Goal: Task Accomplishment & Management: Manage account settings

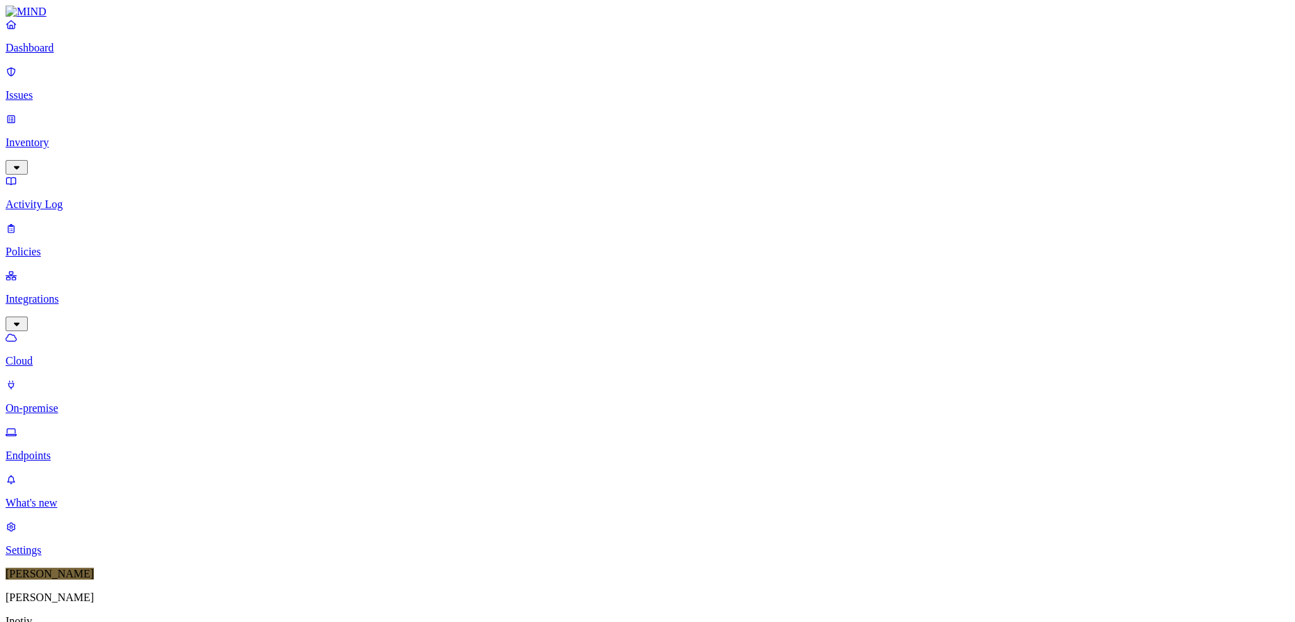
click at [408, 84] on div "Online" at bounding box center [408, 96] width 0 height 25
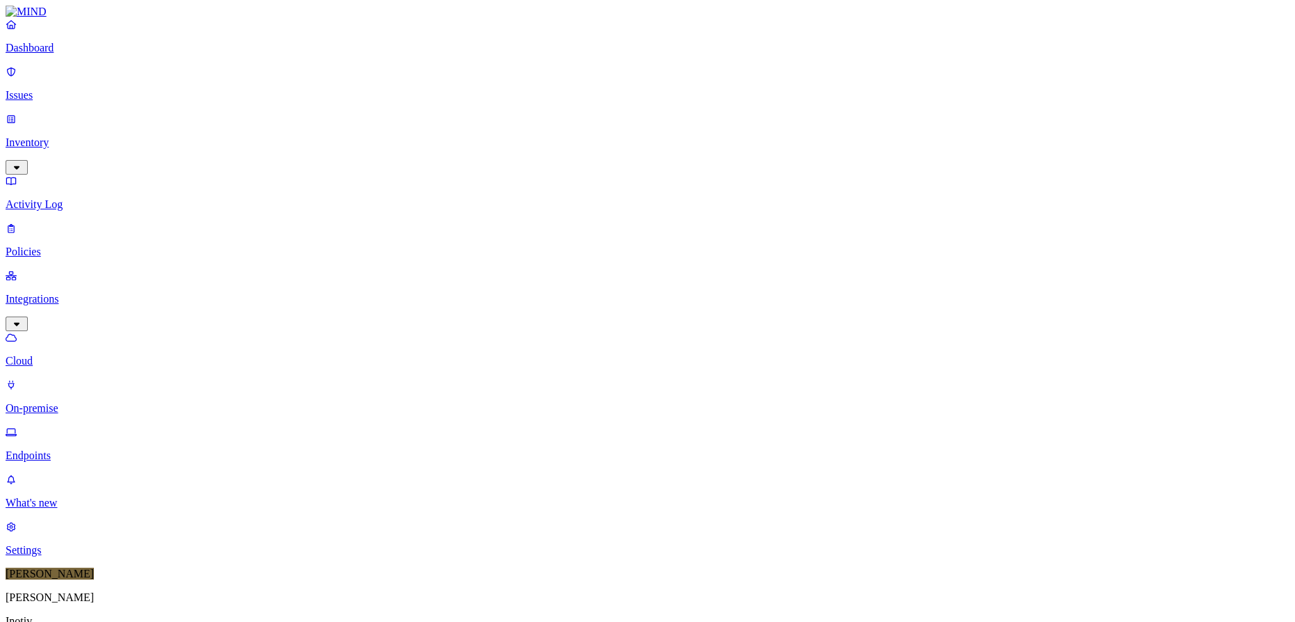
scroll to position [0, 0]
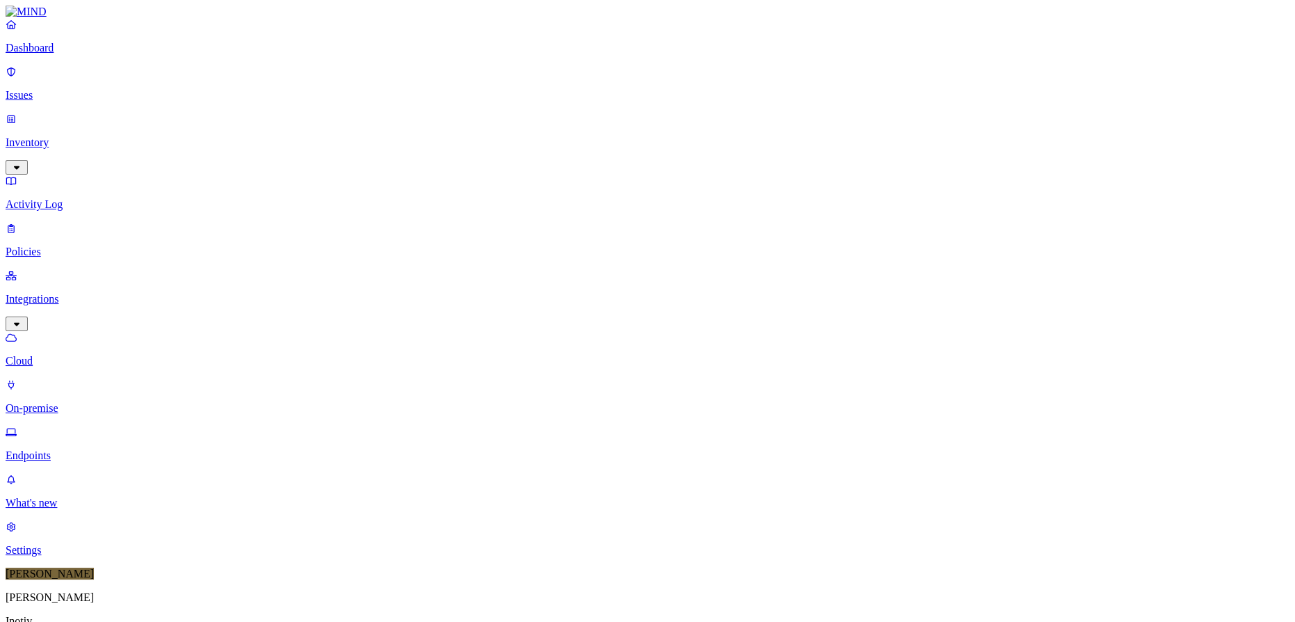
scroll to position [0, 0]
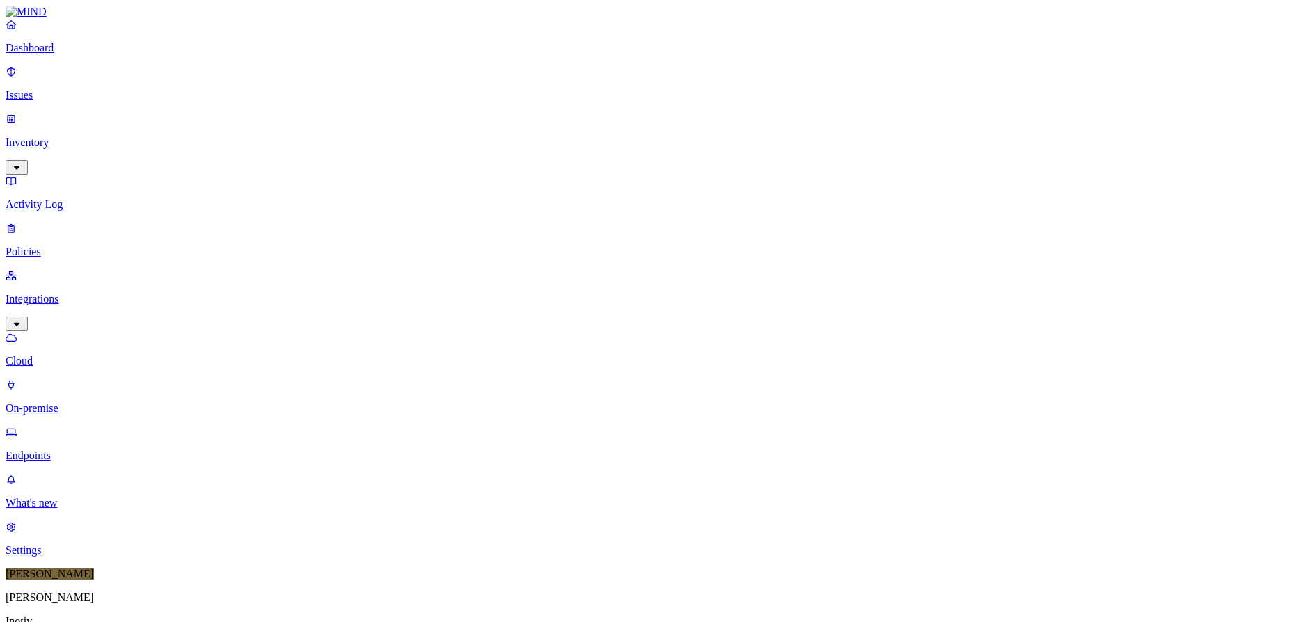
scroll to position [0, 0]
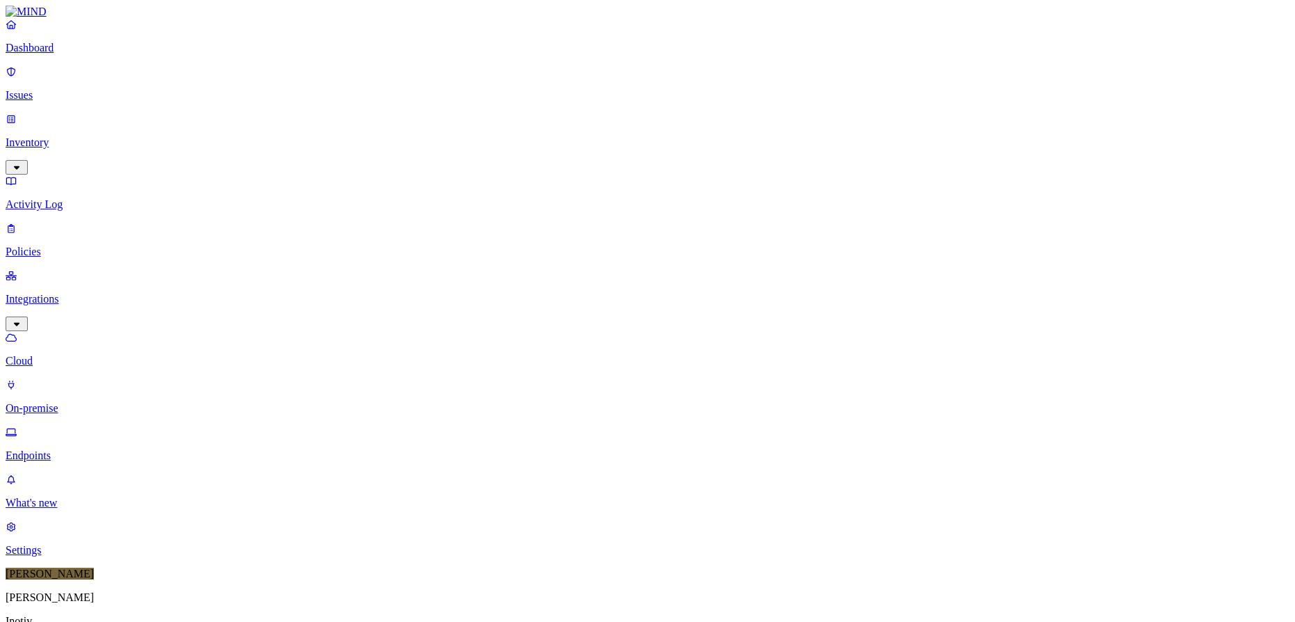
click at [408, 157] on div "Paused" at bounding box center [408, 169] width 0 height 25
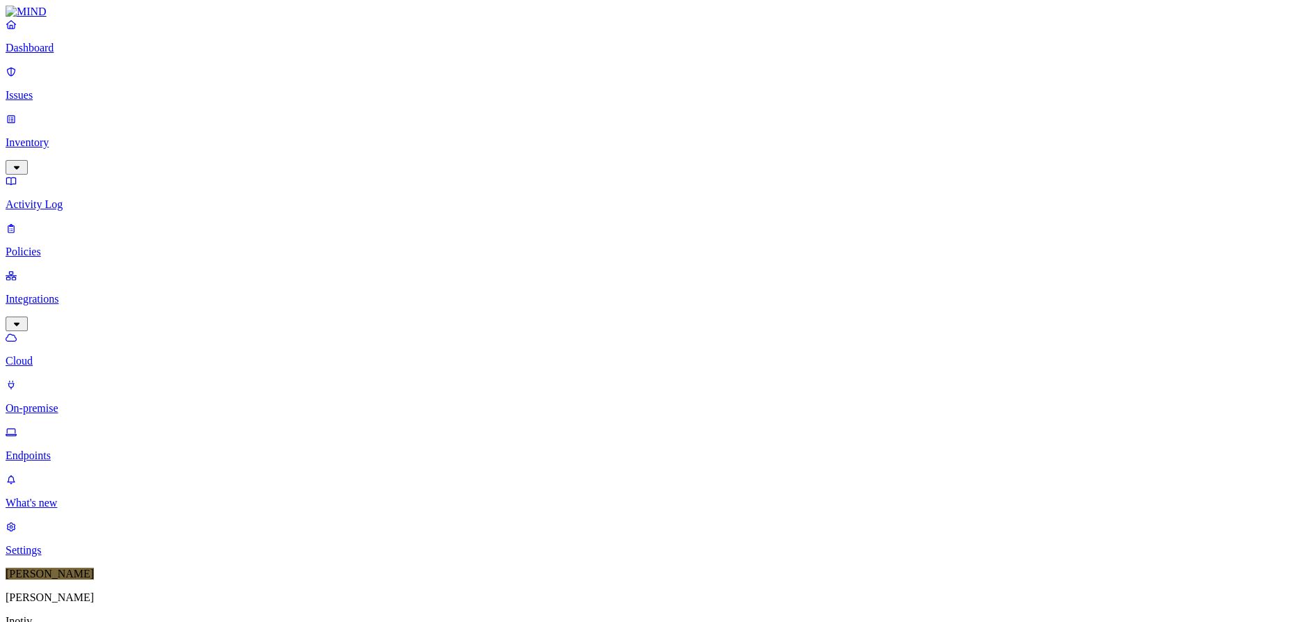
click at [408, 120] on div "Offline" at bounding box center [408, 132] width 0 height 25
click at [408, 147] on div "Paused" at bounding box center [408, 167] width 0 height 40
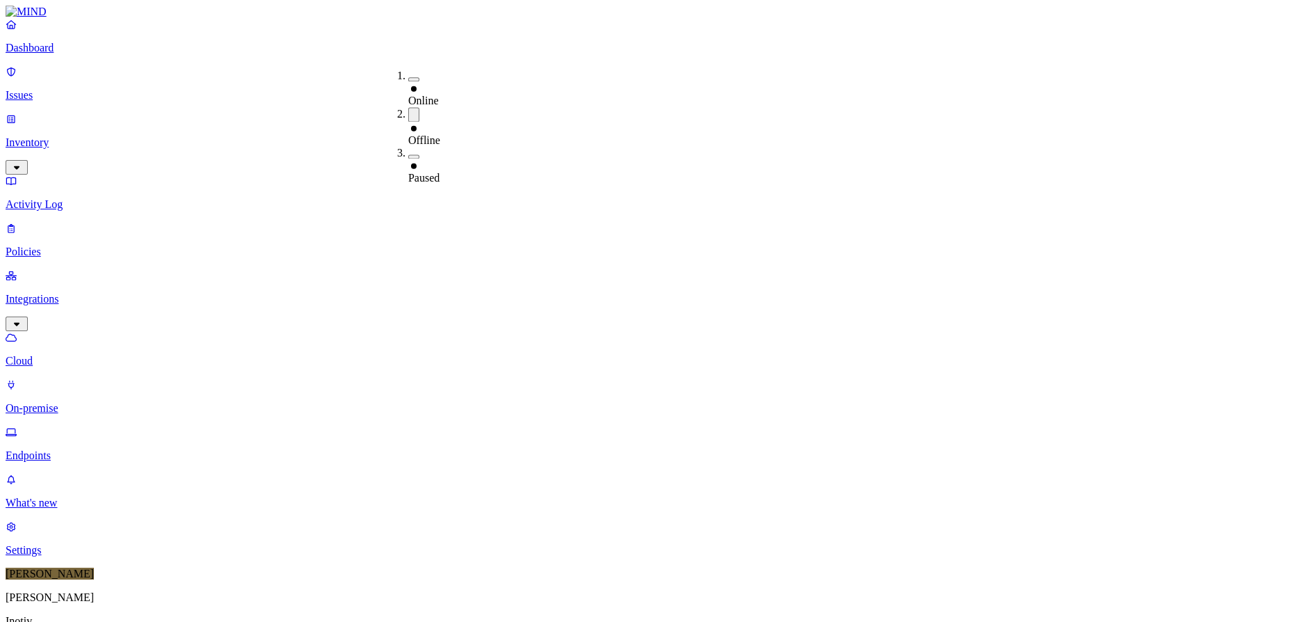
click at [408, 82] on div "Online" at bounding box center [408, 94] width 0 height 25
click at [408, 124] on div "Offline" at bounding box center [408, 136] width 0 height 25
